Goal: Task Accomplishment & Management: Manage account settings

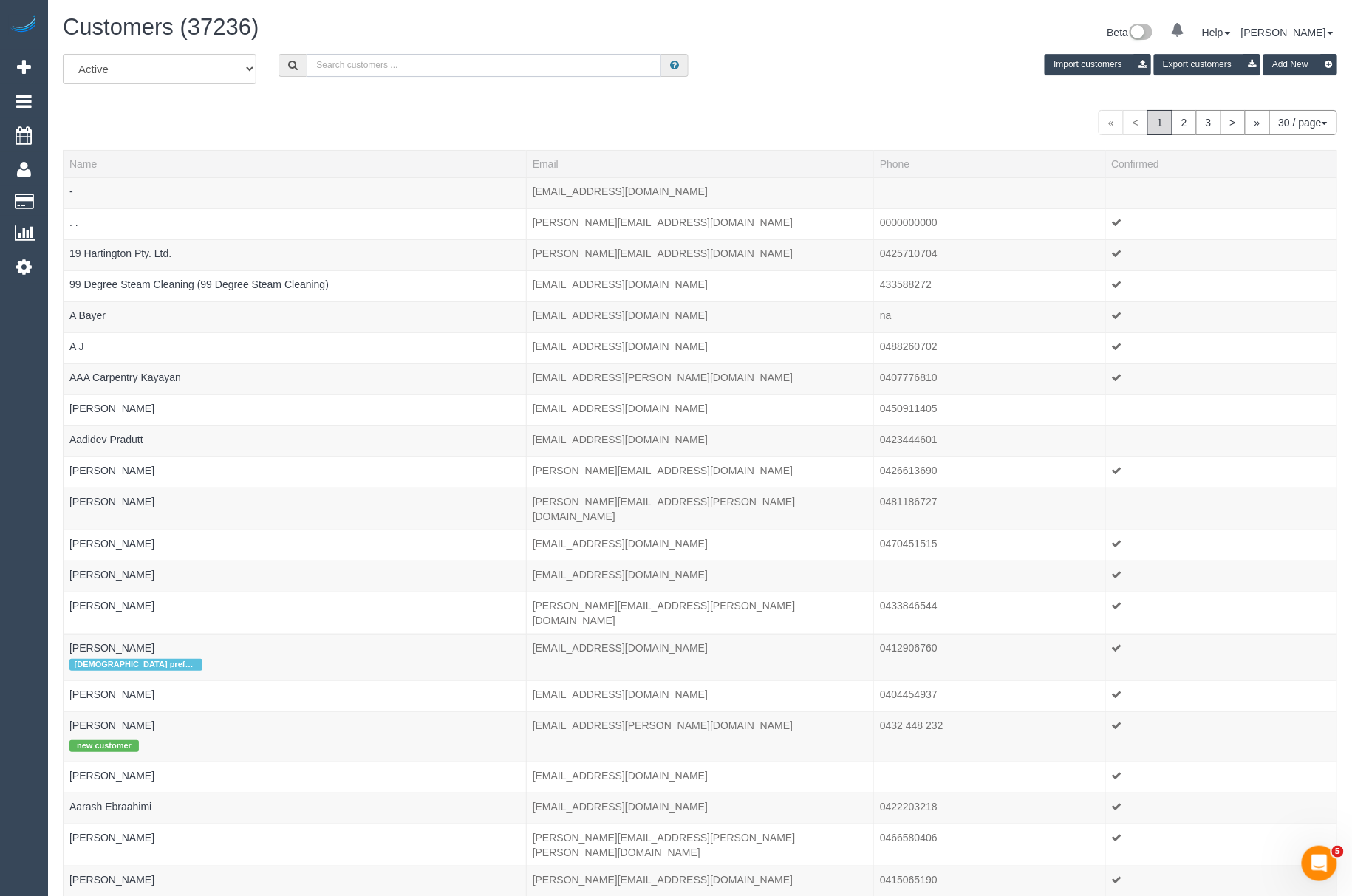
click at [374, 59] on input "text" at bounding box center [484, 66] width 354 height 23
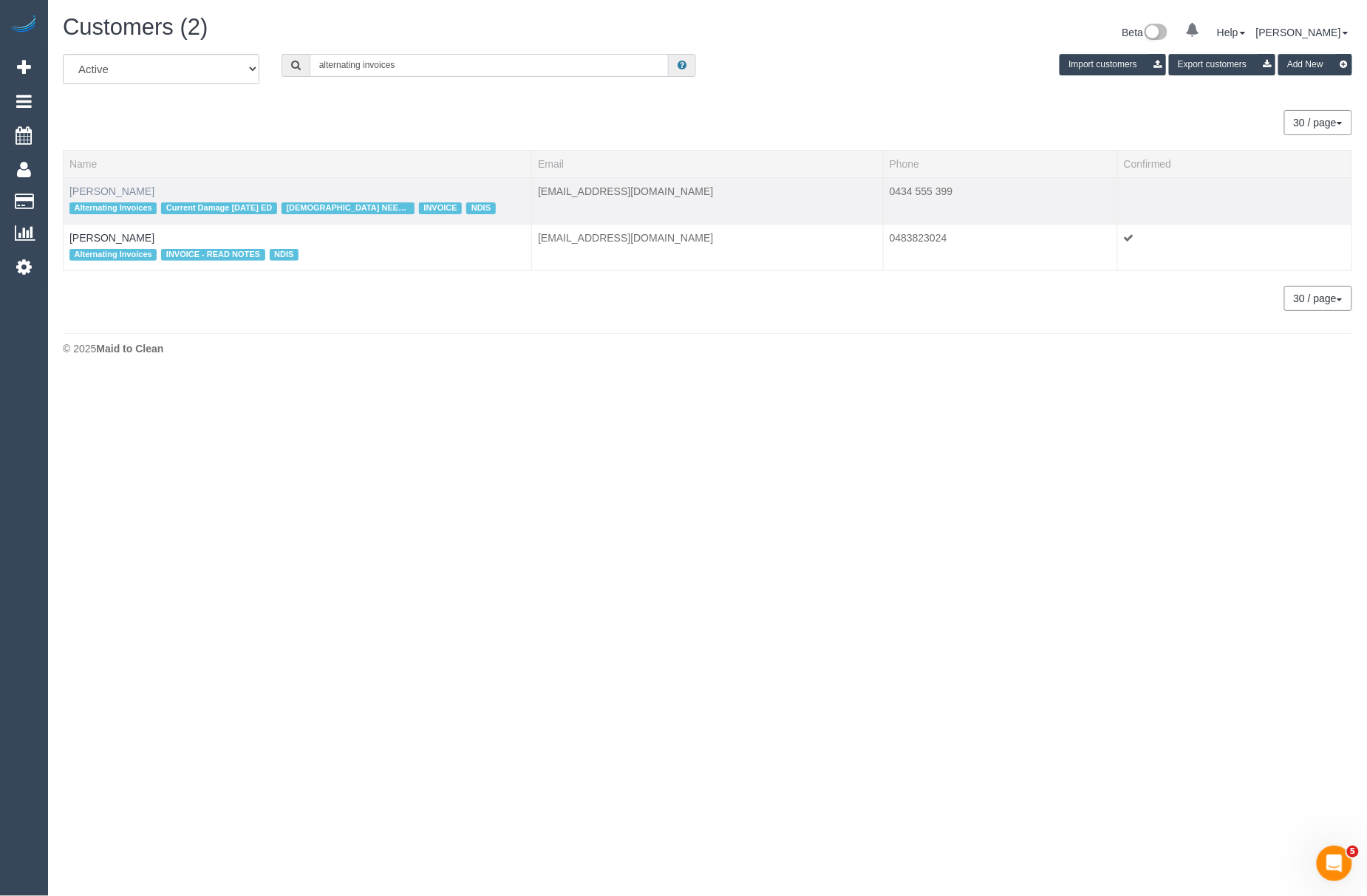
type input "alternating invoices"
click at [106, 192] on link "Angelica Shiu" at bounding box center [112, 192] width 85 height 12
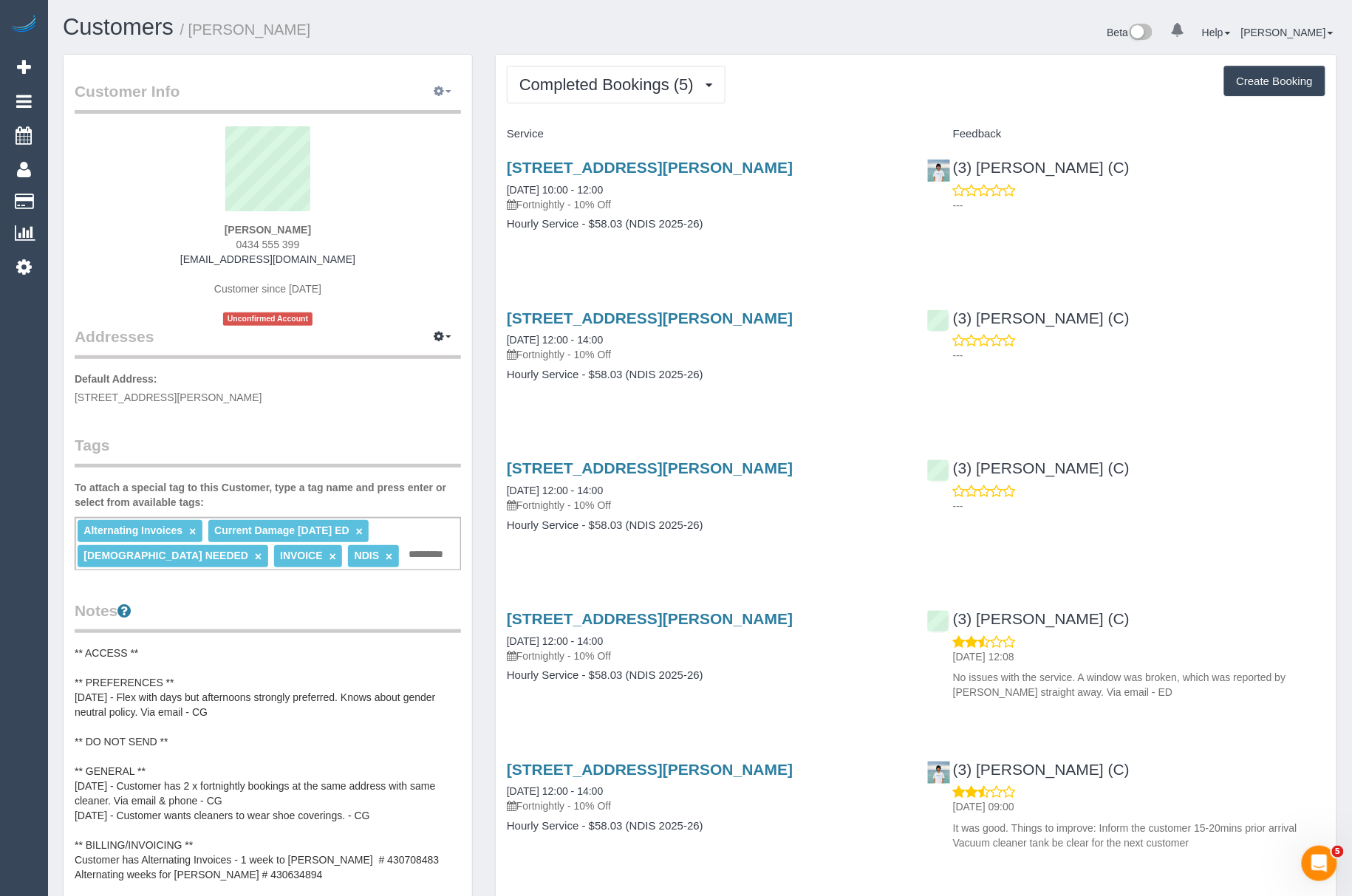
click at [432, 92] on button "button" at bounding box center [442, 92] width 37 height 23
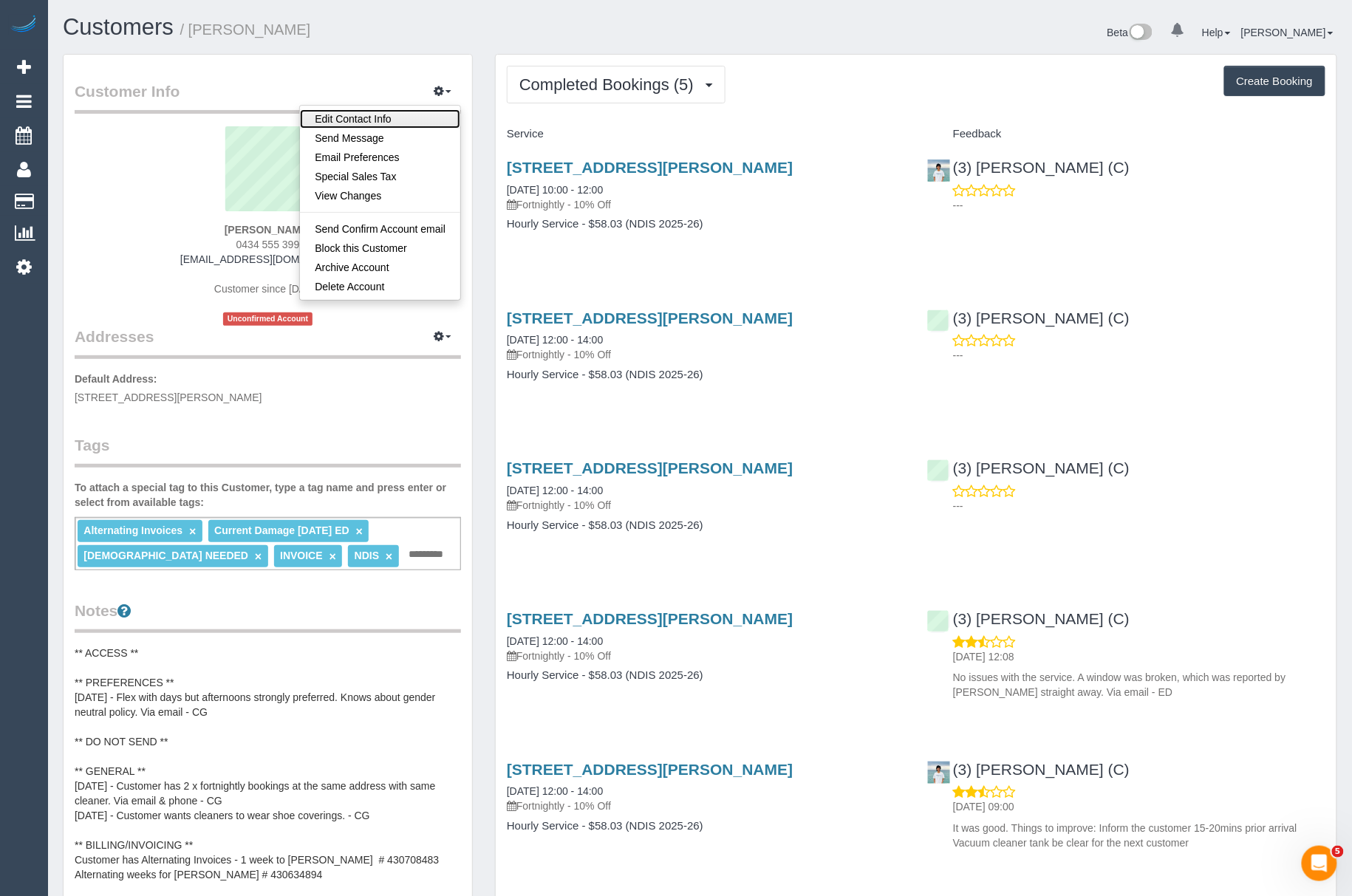
click at [405, 118] on link "Edit Contact Info" at bounding box center [380, 119] width 161 height 19
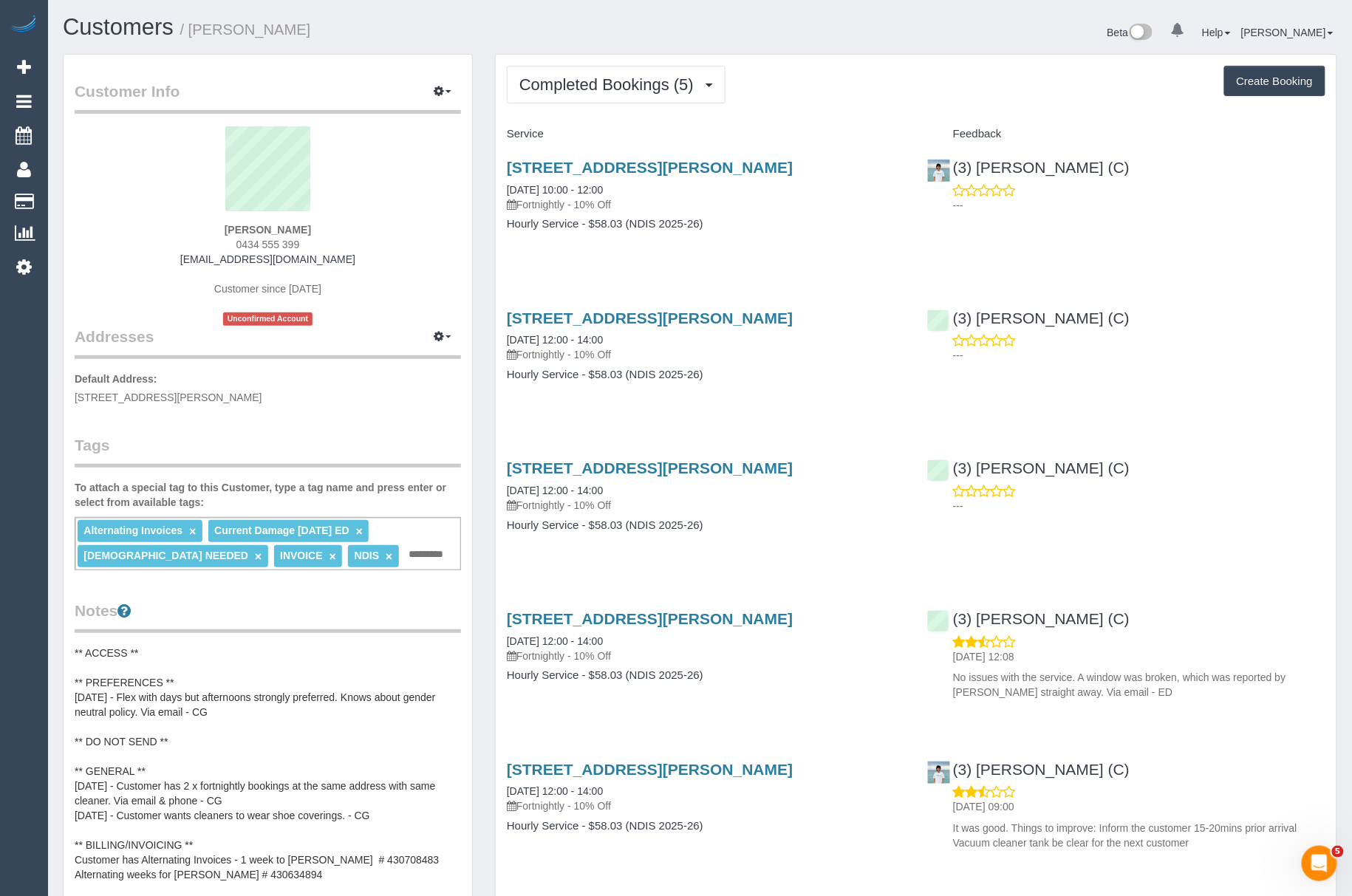
select select "VIC"
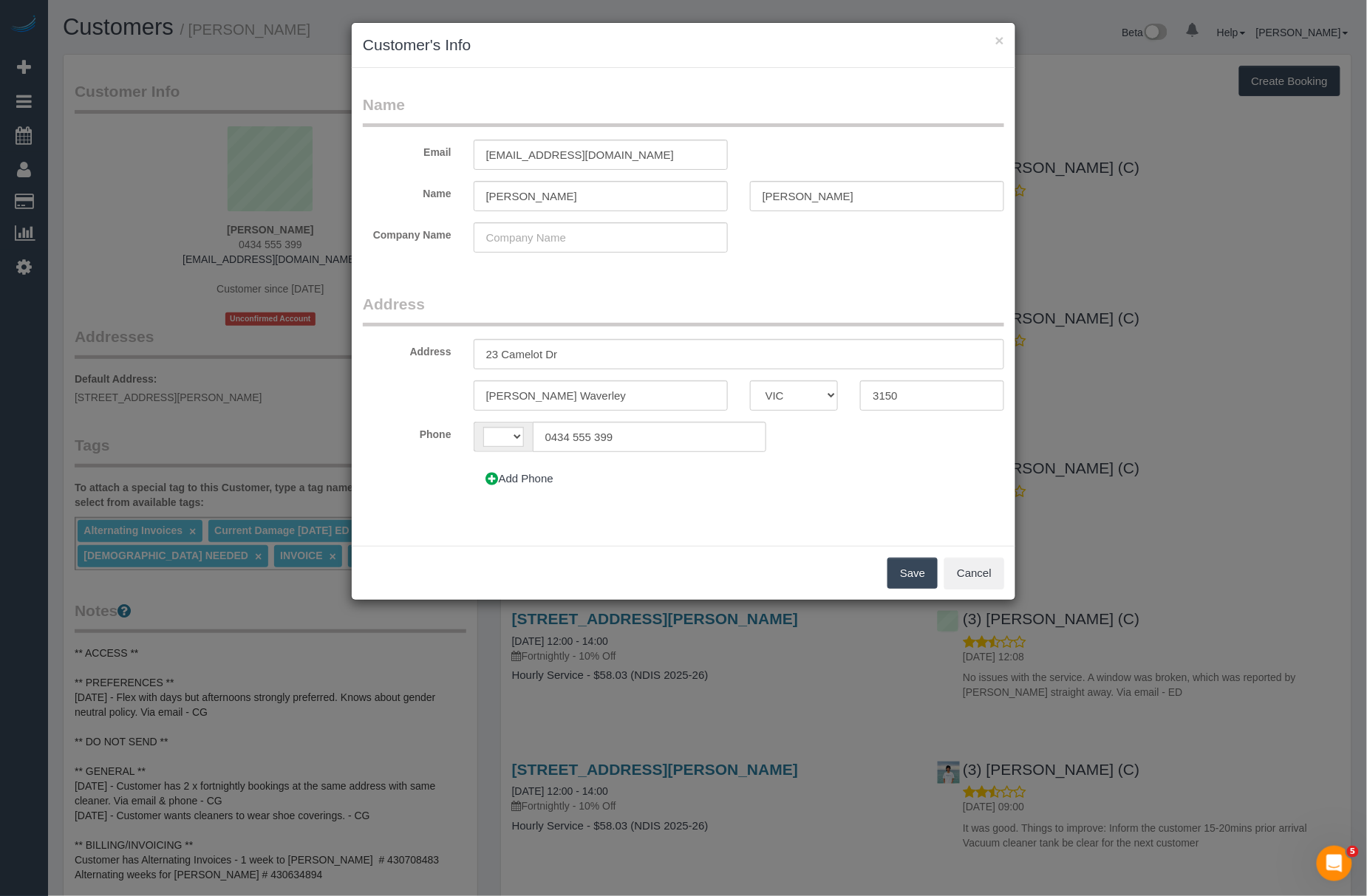
select select "string:AU"
drag, startPoint x: 536, startPoint y: 199, endPoint x: 464, endPoint y: 194, distance: 72.2
click at [464, 194] on div "Angelica" at bounding box center [600, 195] width 276 height 30
type input "Celia"
click at [901, 574] on button "Save" at bounding box center [913, 573] width 50 height 31
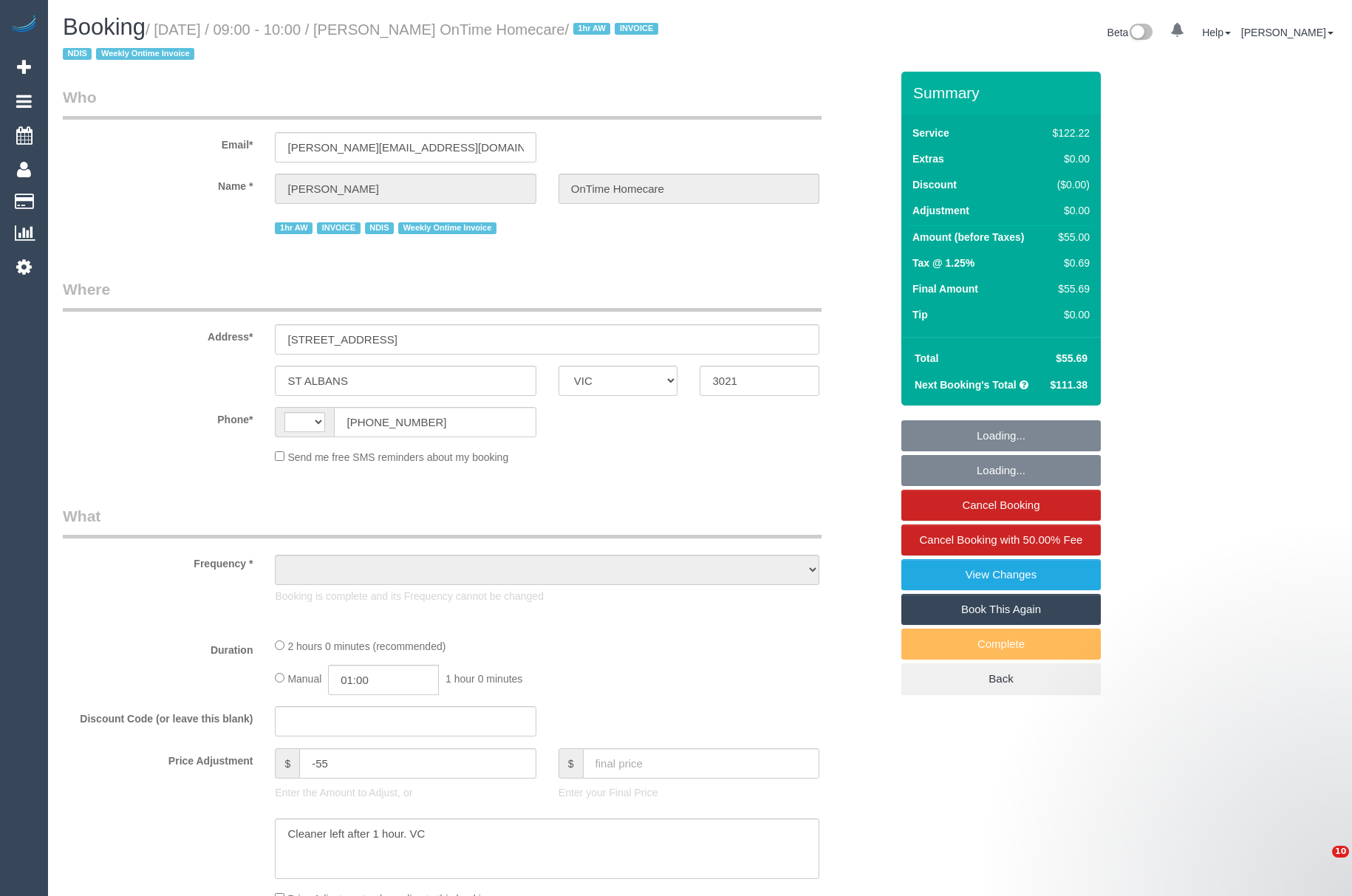
select select "VIC"
select select "string:AU"
select select "object:829"
select select "number:28"
select select "number:14"
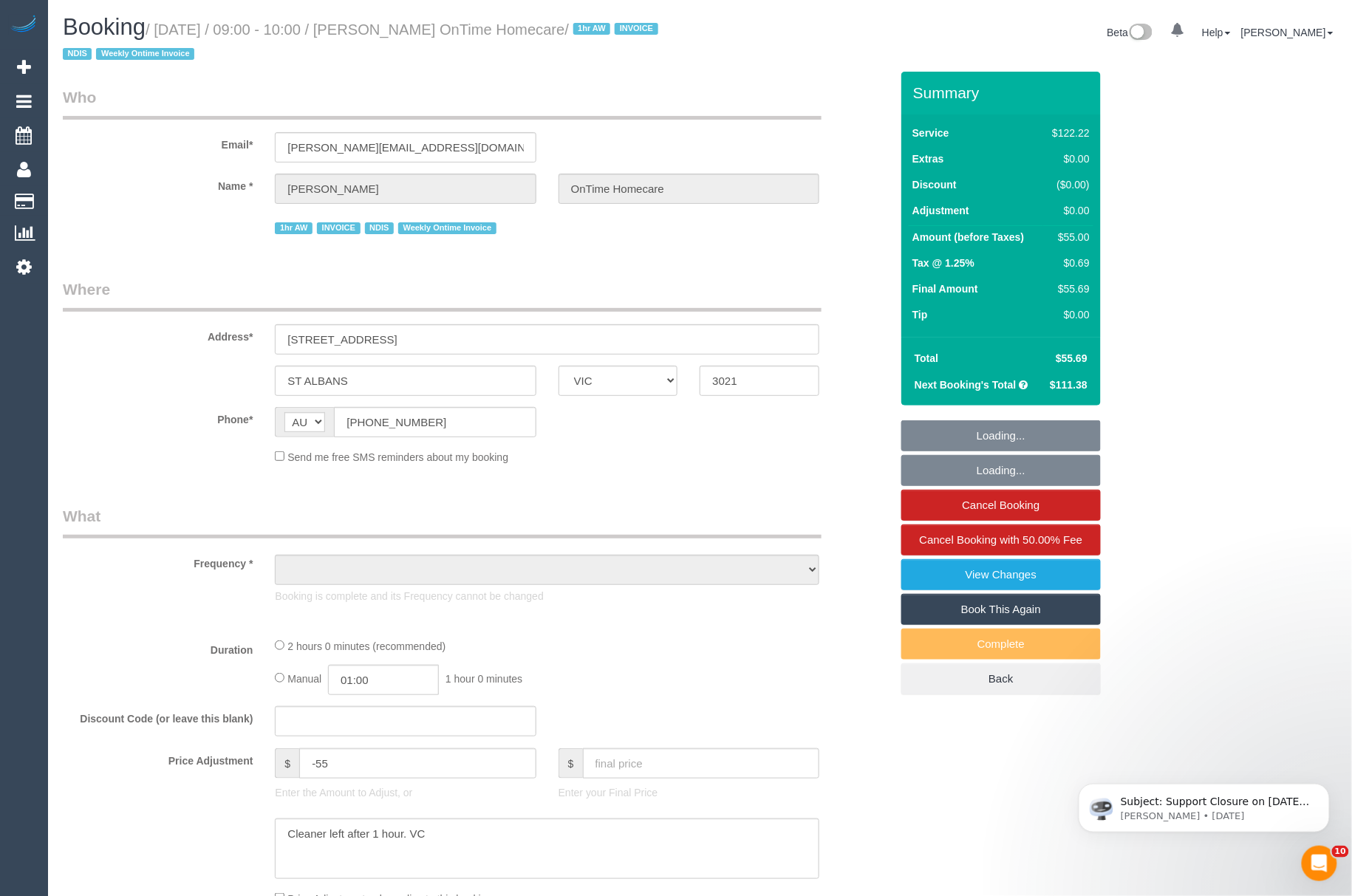
select select "number:19"
select select "number:25"
select select "number:35"
select select "number:11"
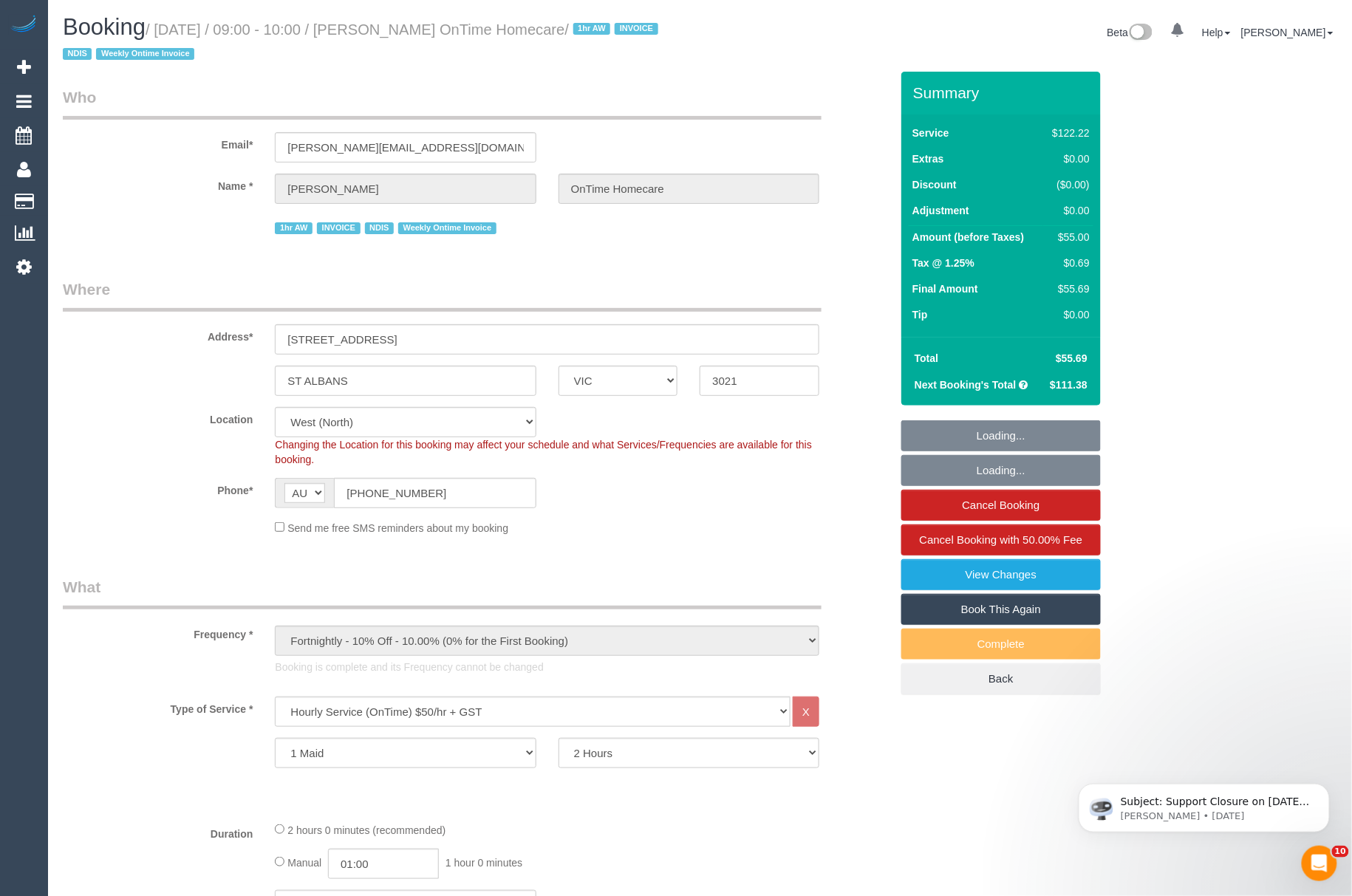
select select "object:1410"
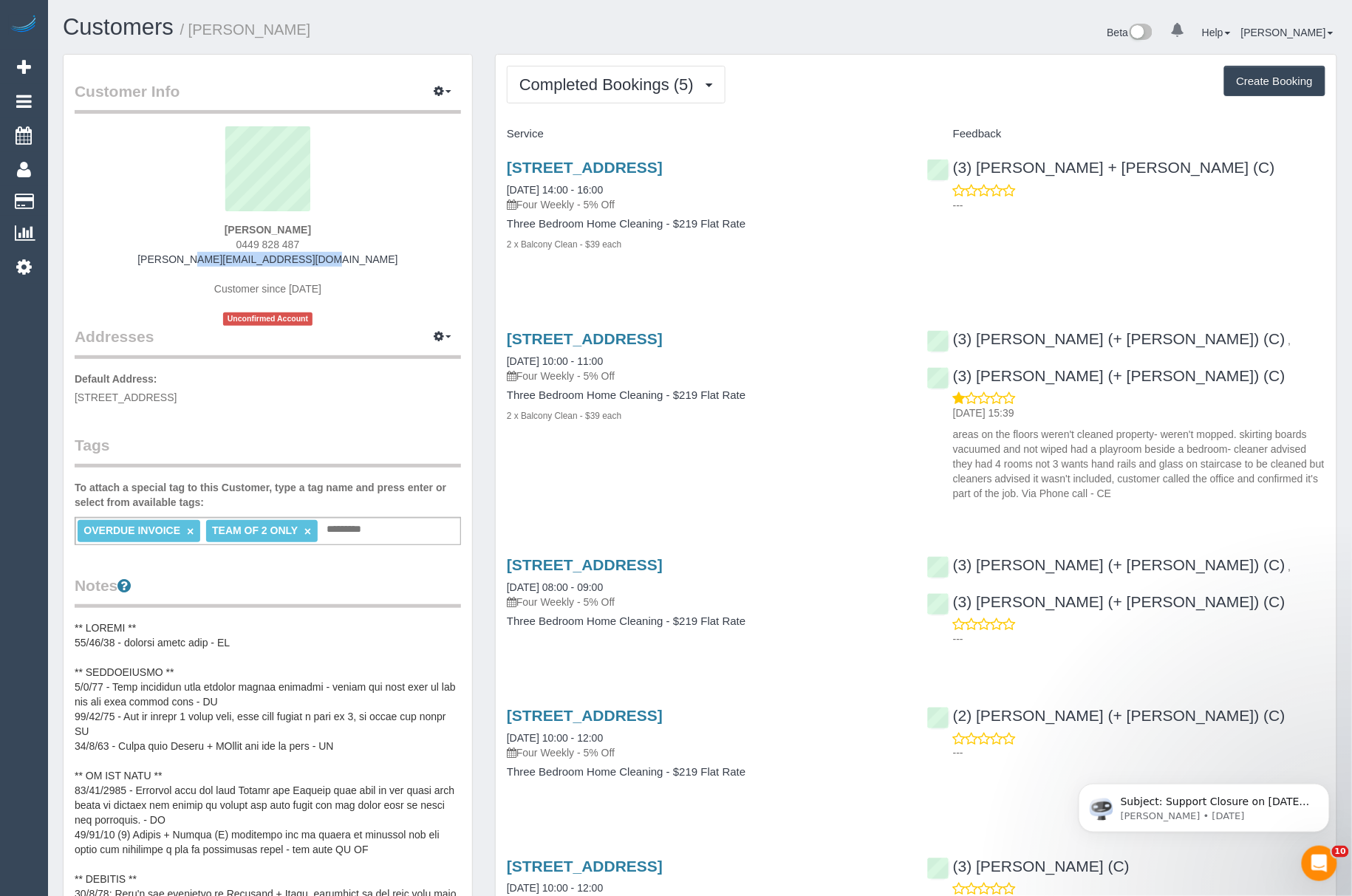
drag, startPoint x: 190, startPoint y: 258, endPoint x: 340, endPoint y: 258, distance: 150.0
click at [340, 258] on div "Mahnaz Khan 0449 828 487 mahnaz.khan@outlook.com Customer since 2025 Unconfirme…" at bounding box center [267, 226] width 386 height 199
copy link "mahnaz.khan@outlook.com"
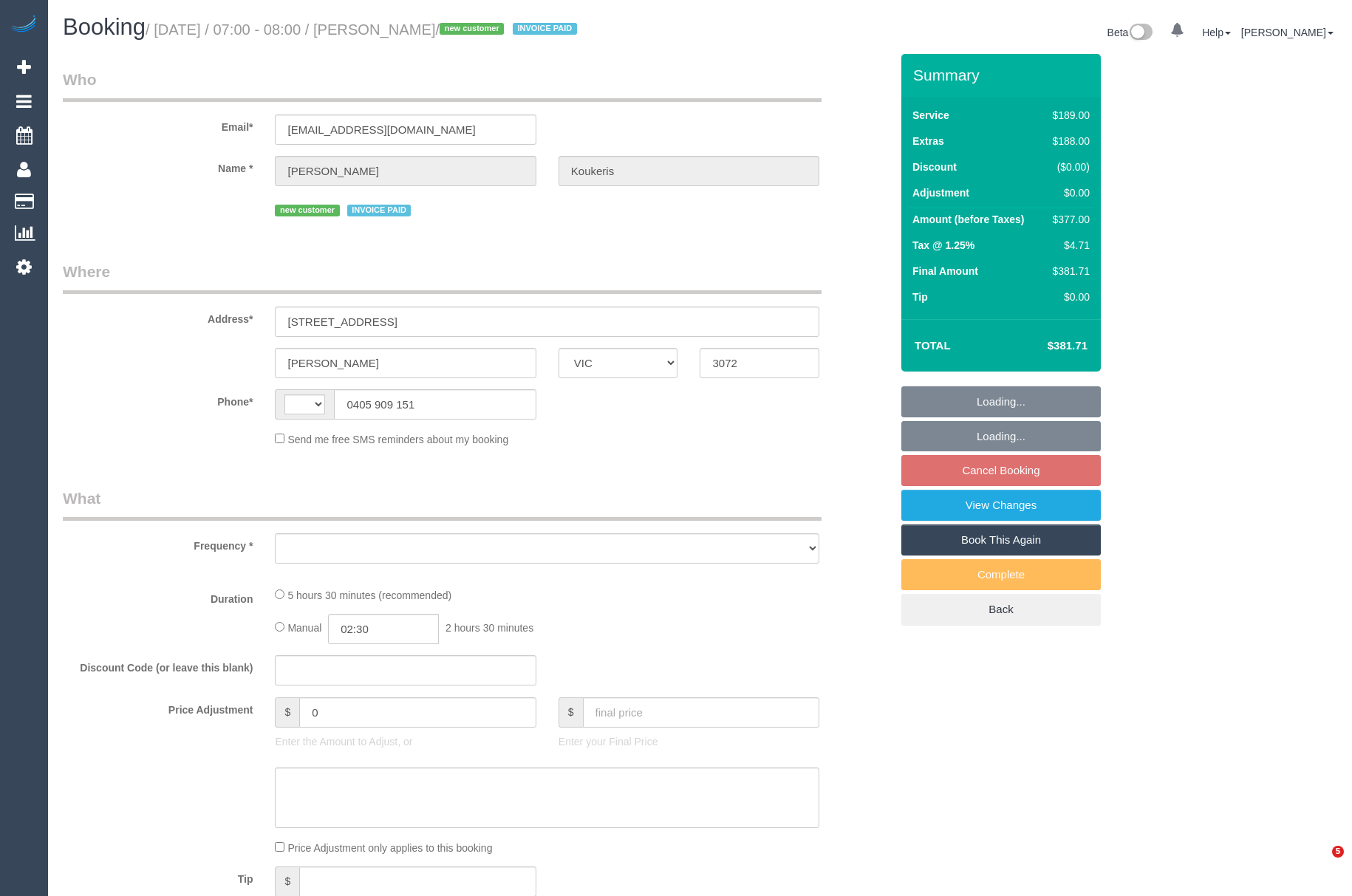
select select "VIC"
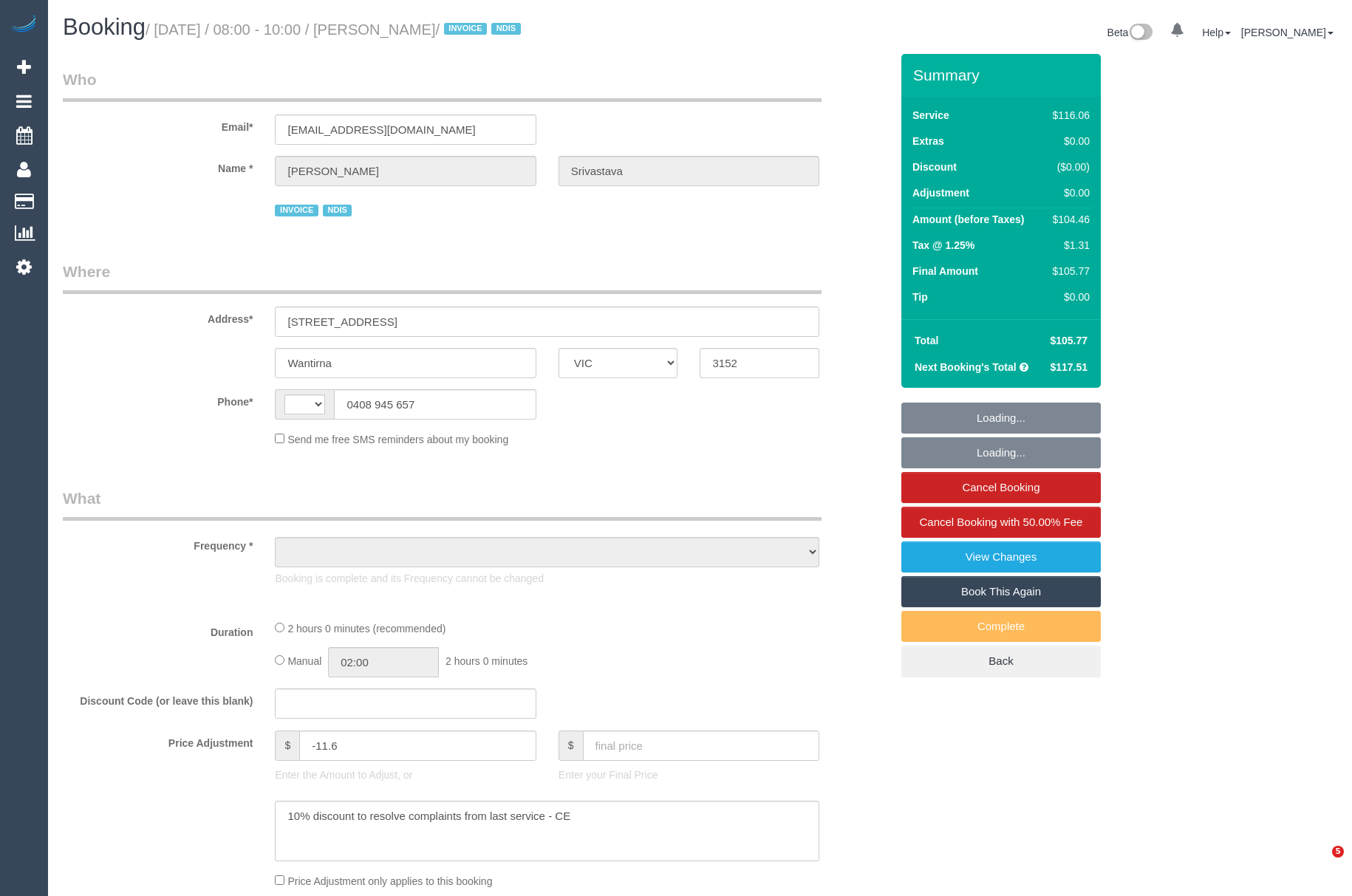
select select "VIC"
select select "string:AU"
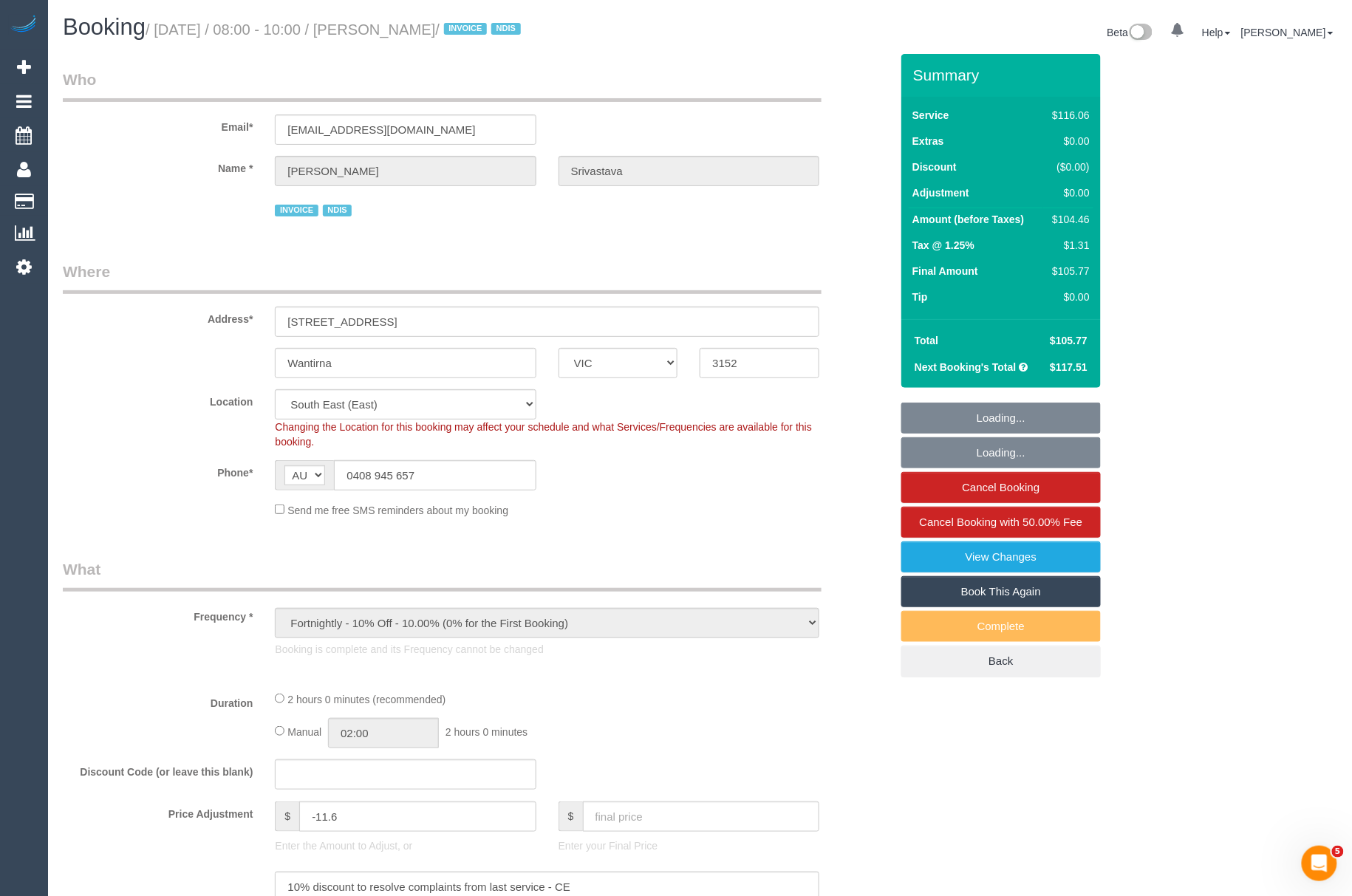
select select "object:583"
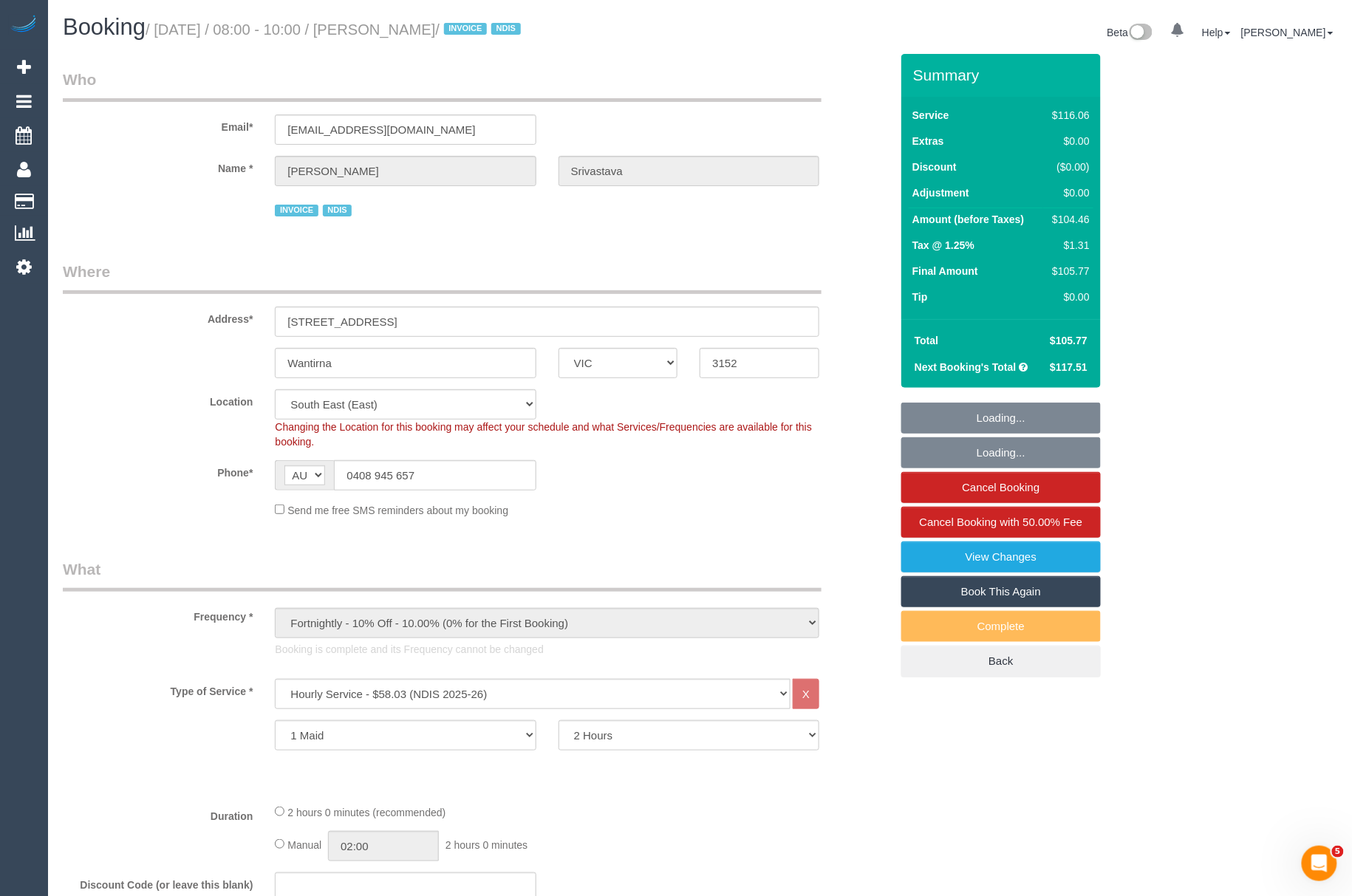
select select "spot1"
select select "number:32"
select select "number:14"
select select "number:18"
select select "number:36"
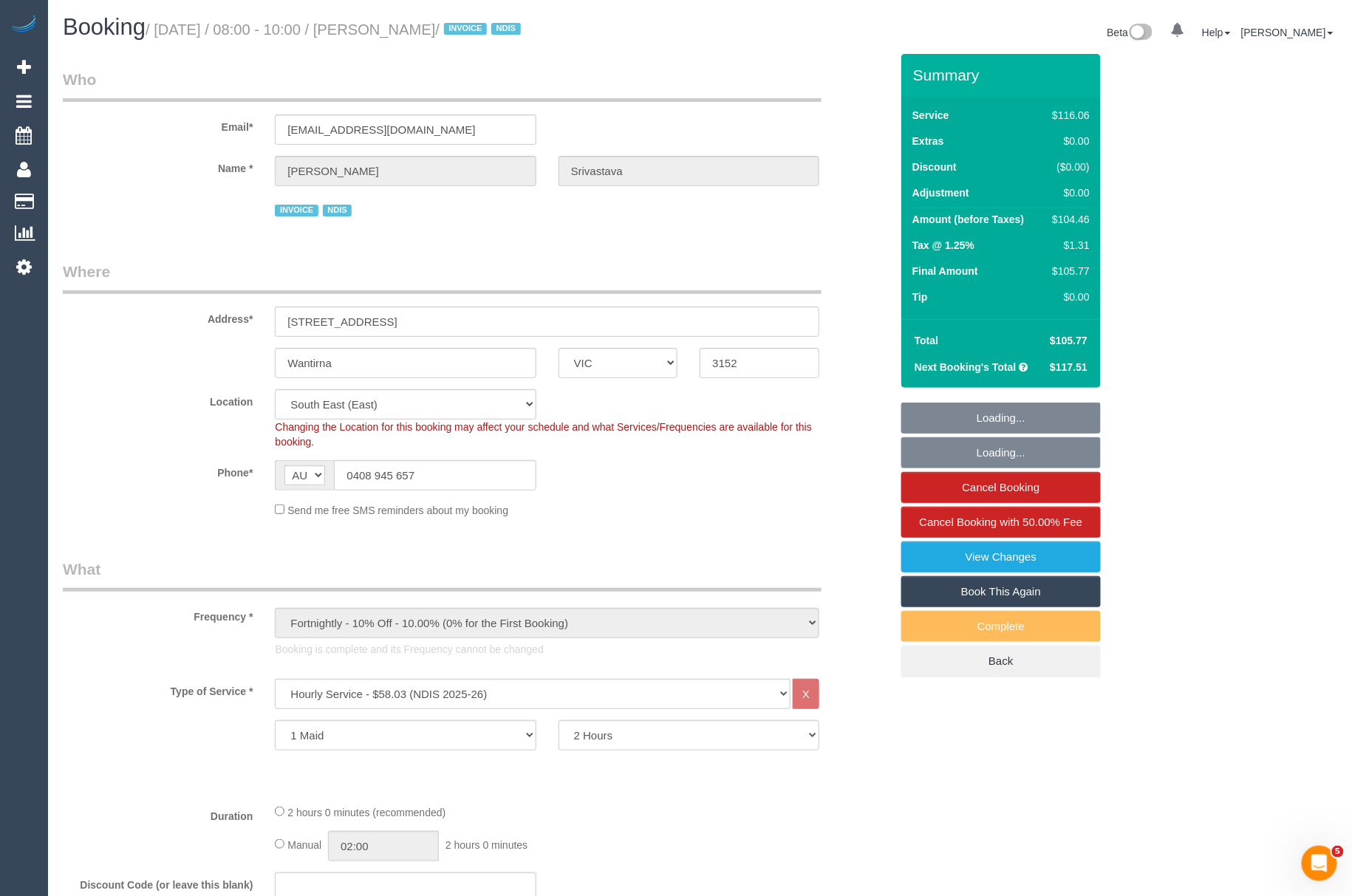
select select "number:35"
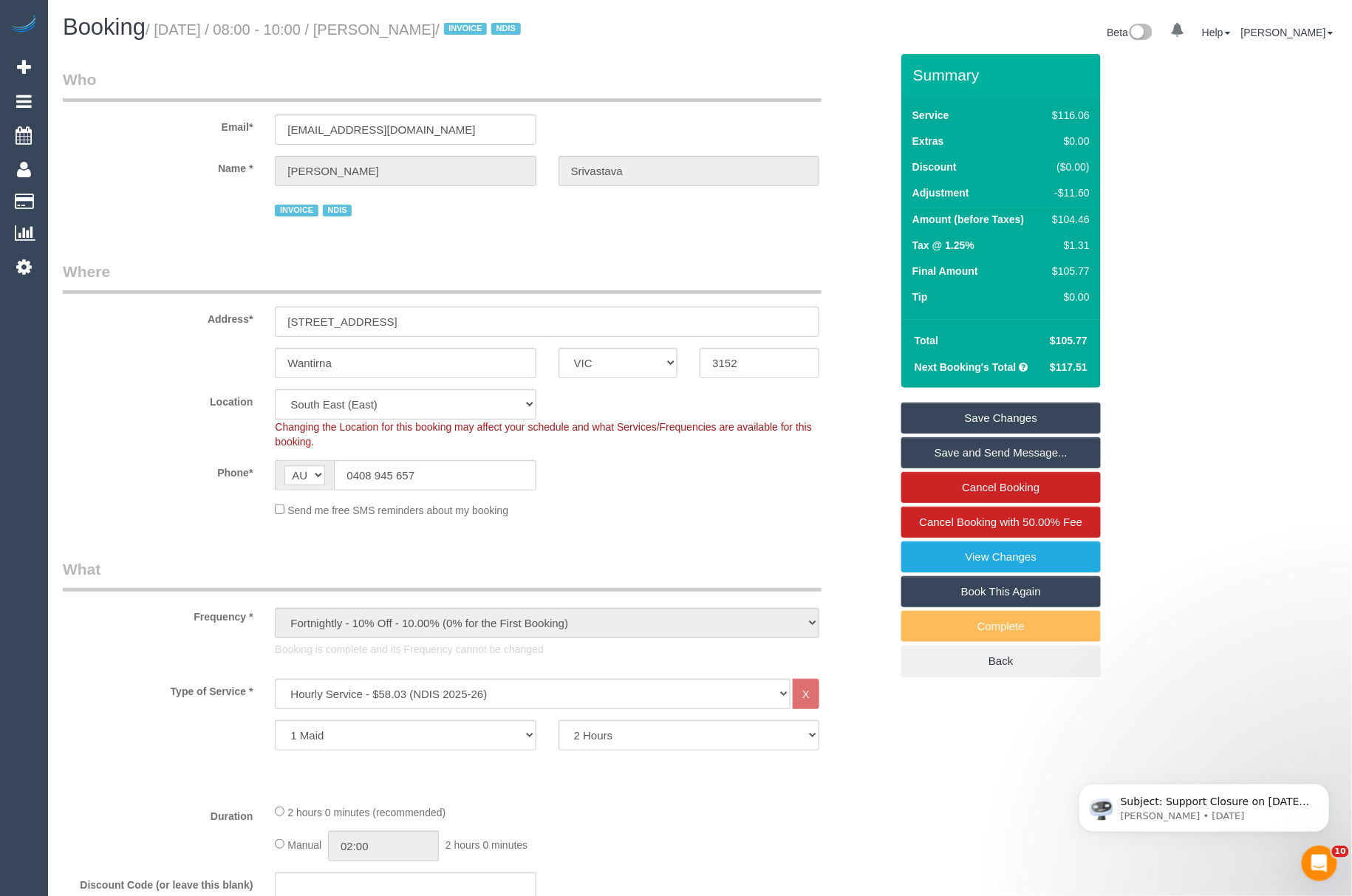
click at [382, 34] on small "/ [DATE] / 08:00 - 10:00 / [PERSON_NAME] / INVOICE NDIS" at bounding box center [335, 29] width 379 height 16
drag, startPoint x: 382, startPoint y: 34, endPoint x: 476, endPoint y: 30, distance: 94.1
click at [476, 30] on small "/ [DATE] / 08:00 - 10:00 / [PERSON_NAME] / INVOICE NDIS" at bounding box center [335, 29] width 379 height 16
copy small "[PERSON_NAME]"
